Goal: Information Seeking & Learning: Learn about a topic

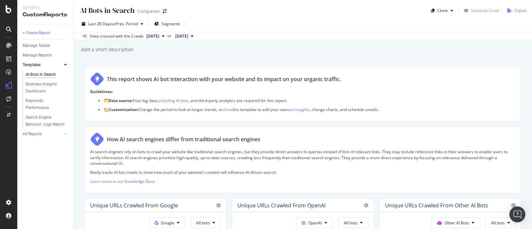
click at [515, 8] on div "Export" at bounding box center [521, 11] width 12 height 6
click at [31, 90] on div "Business Insights Dashboard" at bounding box center [45, 88] width 38 height 14
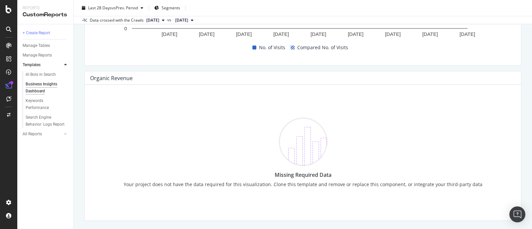
scroll to position [764, 0]
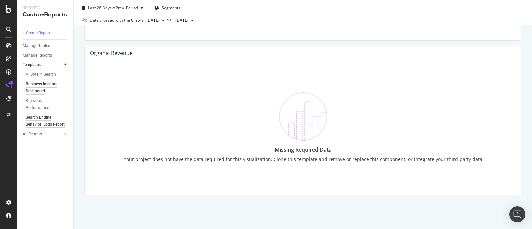
click at [40, 119] on div "Search Engine Behavior: Logs Report" at bounding box center [45, 121] width 39 height 14
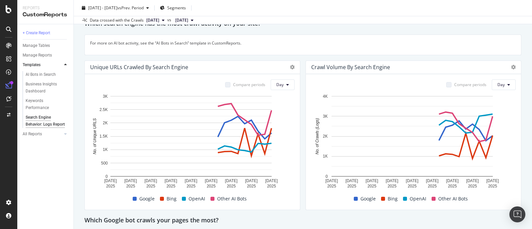
scroll to position [6, 0]
